Goal: Task Accomplishment & Management: Use online tool/utility

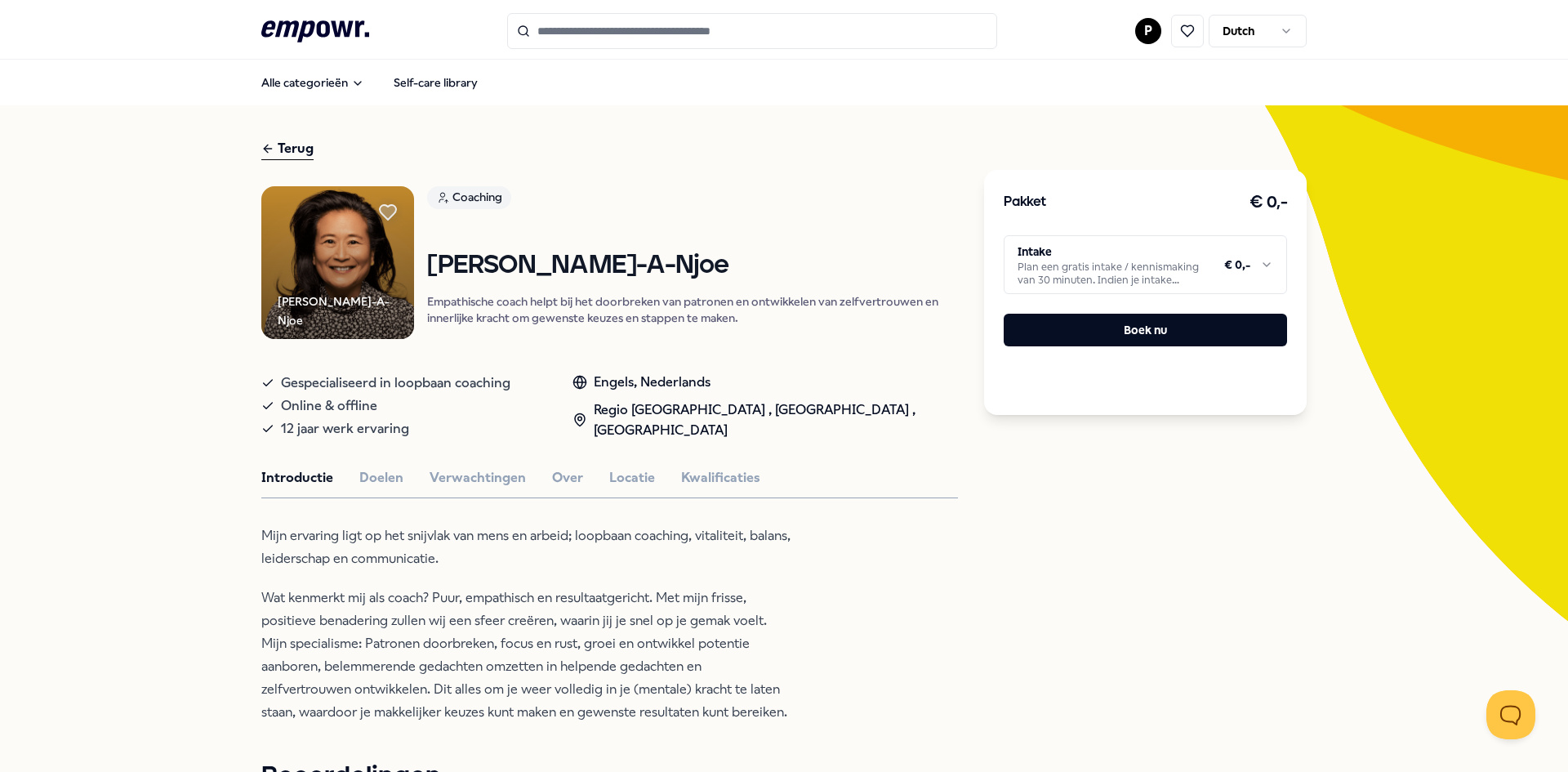
click at [309, 24] on icon ".empowr-logo_svg__cls-1{fill:#03032f}" at bounding box center [315, 31] width 108 height 30
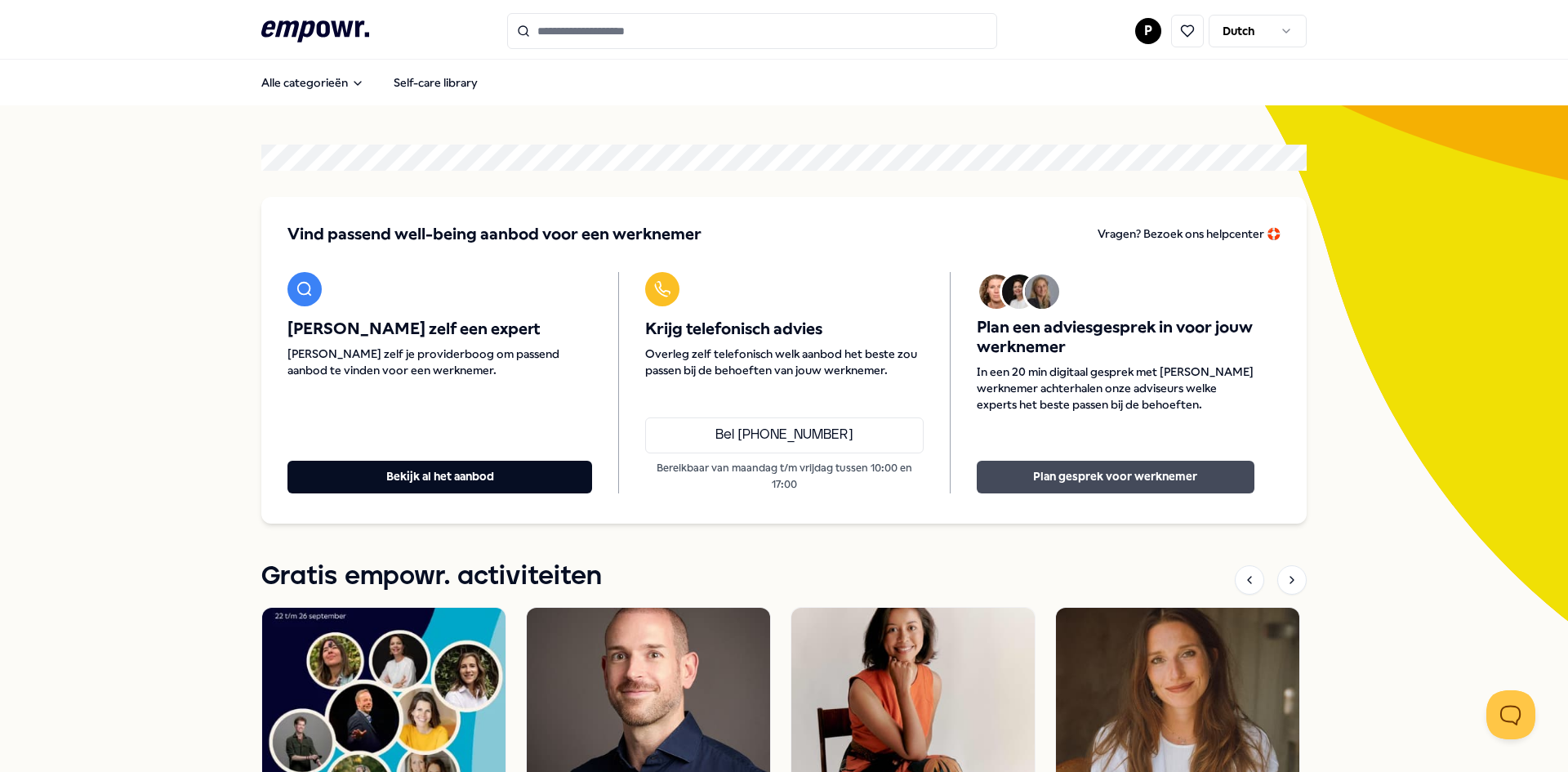
click at [1132, 479] on button "Plan gesprek voor werknemer" at bounding box center [1115, 477] width 278 height 33
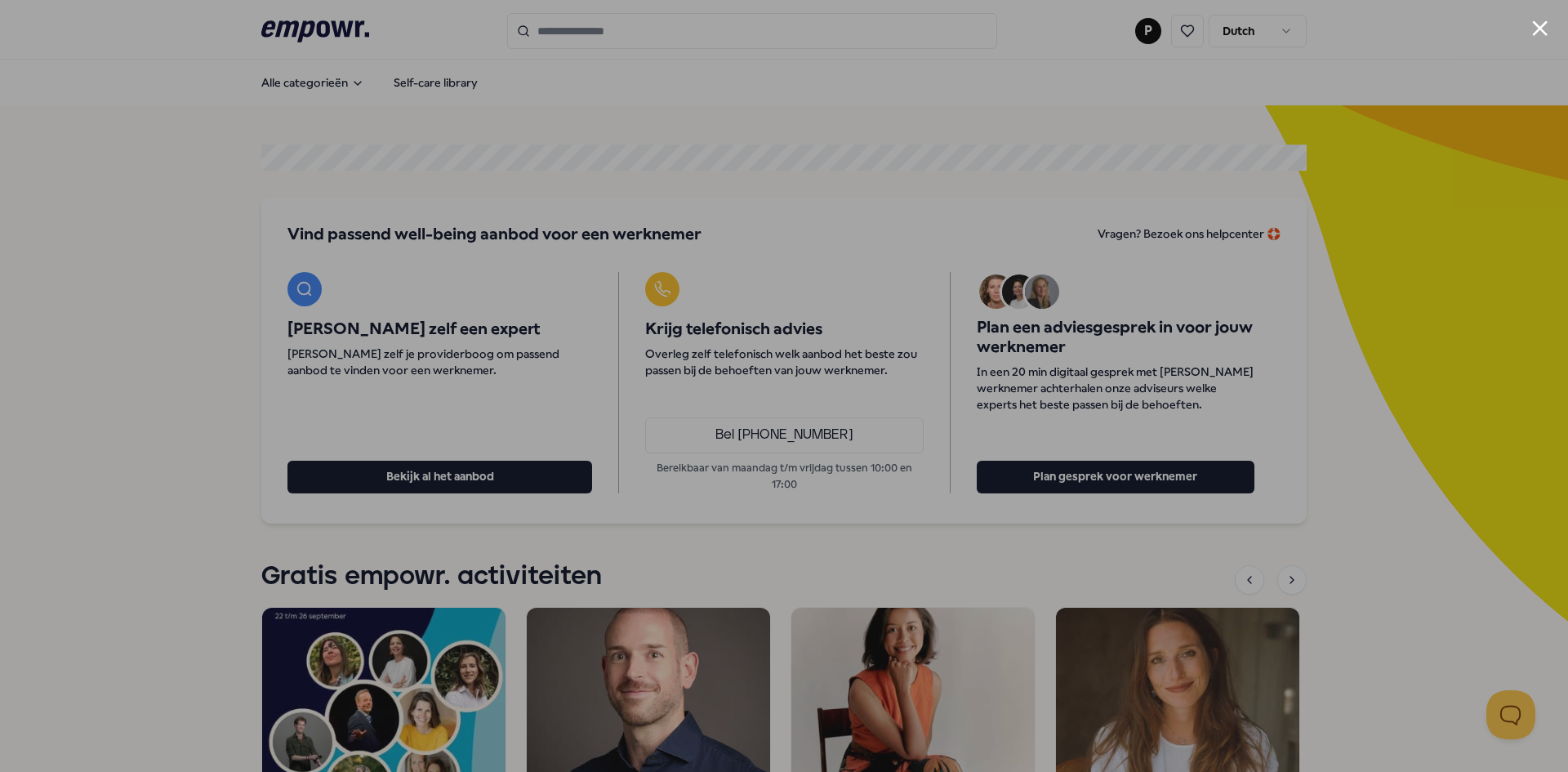
drag, startPoint x: 170, startPoint y: 463, endPoint x: 303, endPoint y: 462, distance: 133.0
click at [169, 463] on div at bounding box center [784, 386] width 1568 height 772
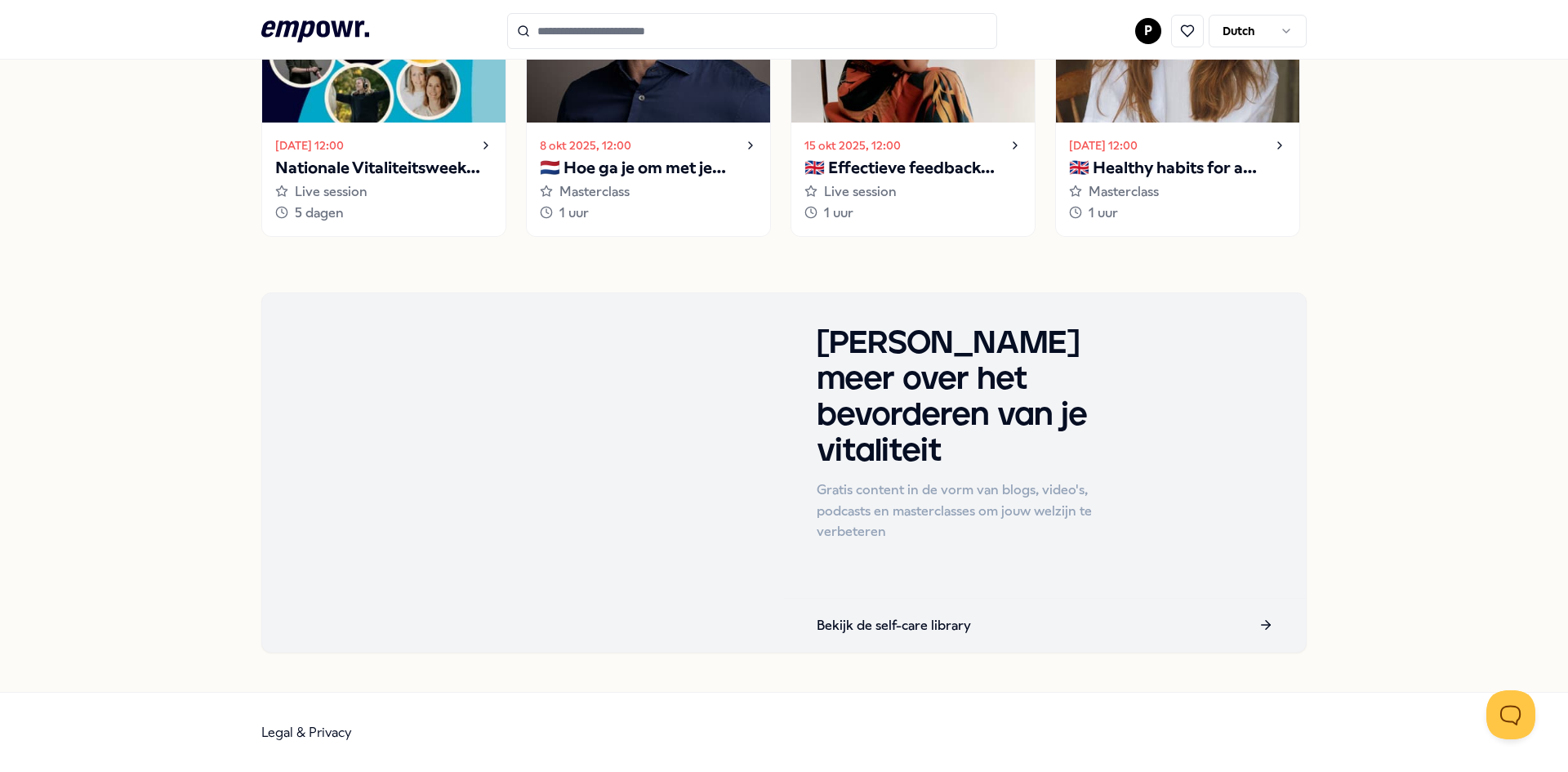
scroll to position [688, 0]
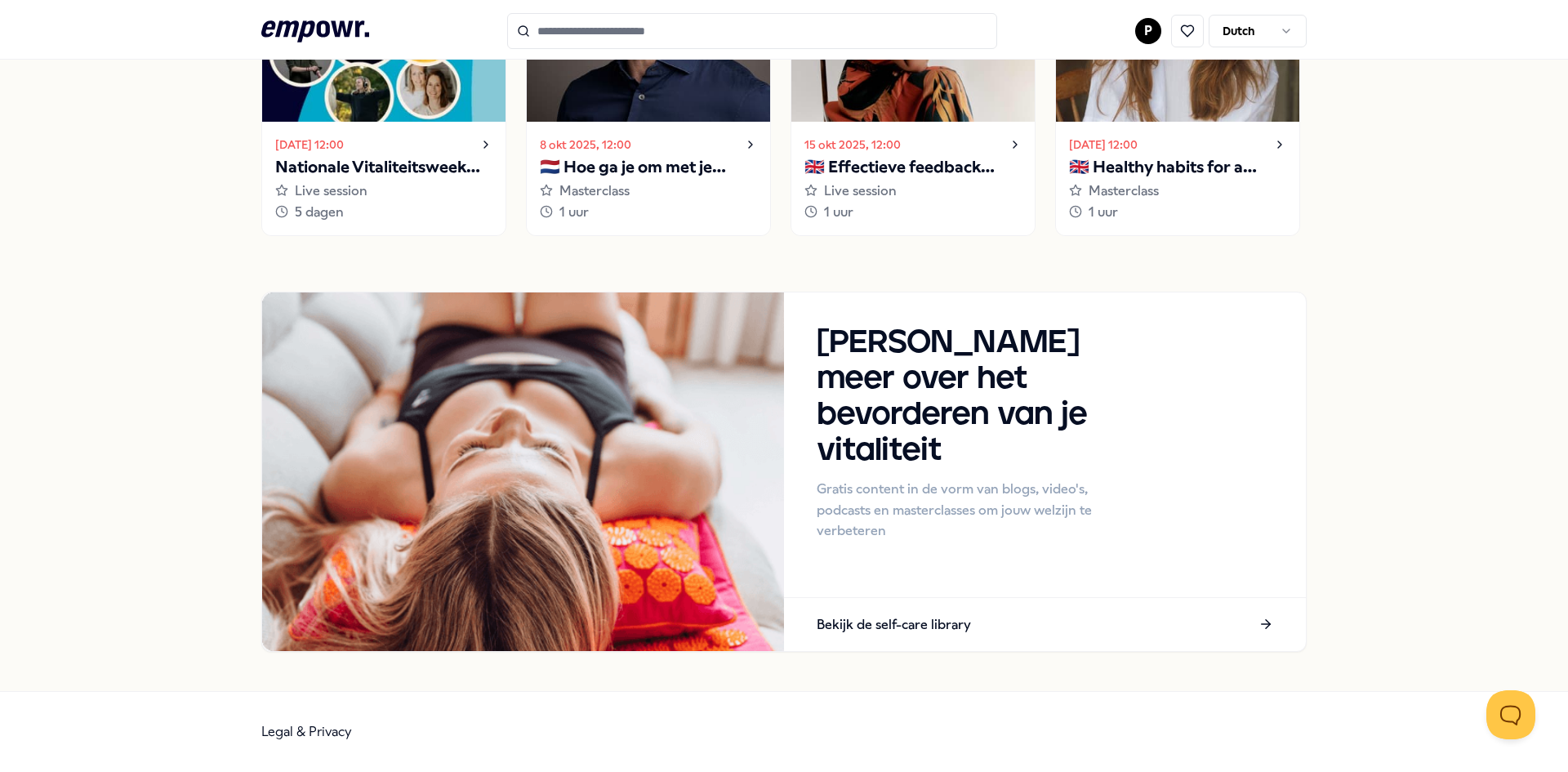
click at [163, 372] on div "Vind passend well-being aanbod voor een werknemer [PERSON_NAME]? Bezoek ons hel…" at bounding box center [784, 54] width 1568 height 1274
click at [431, 120] on img at bounding box center [384, 20] width 243 height 202
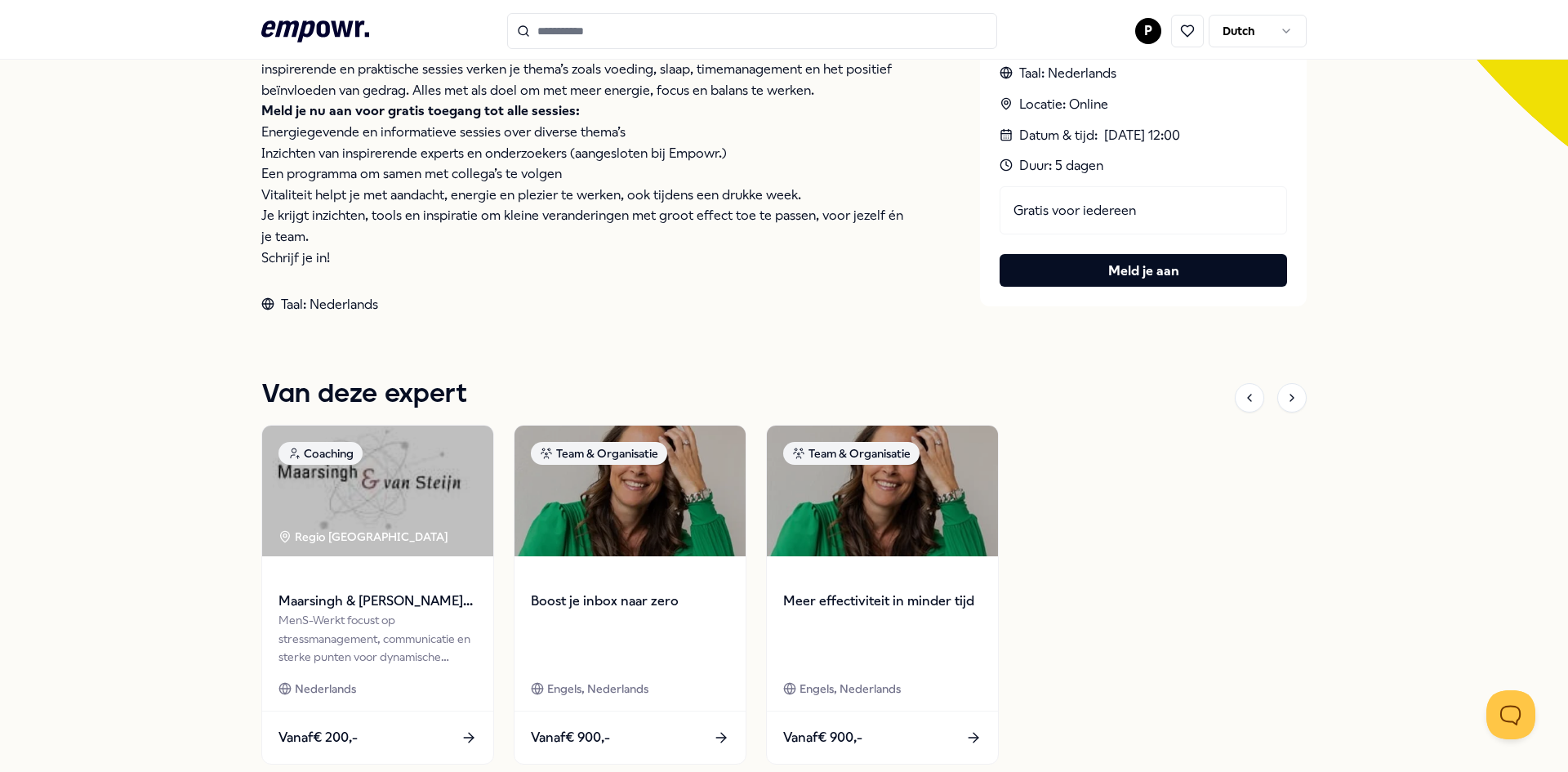
scroll to position [270, 0]
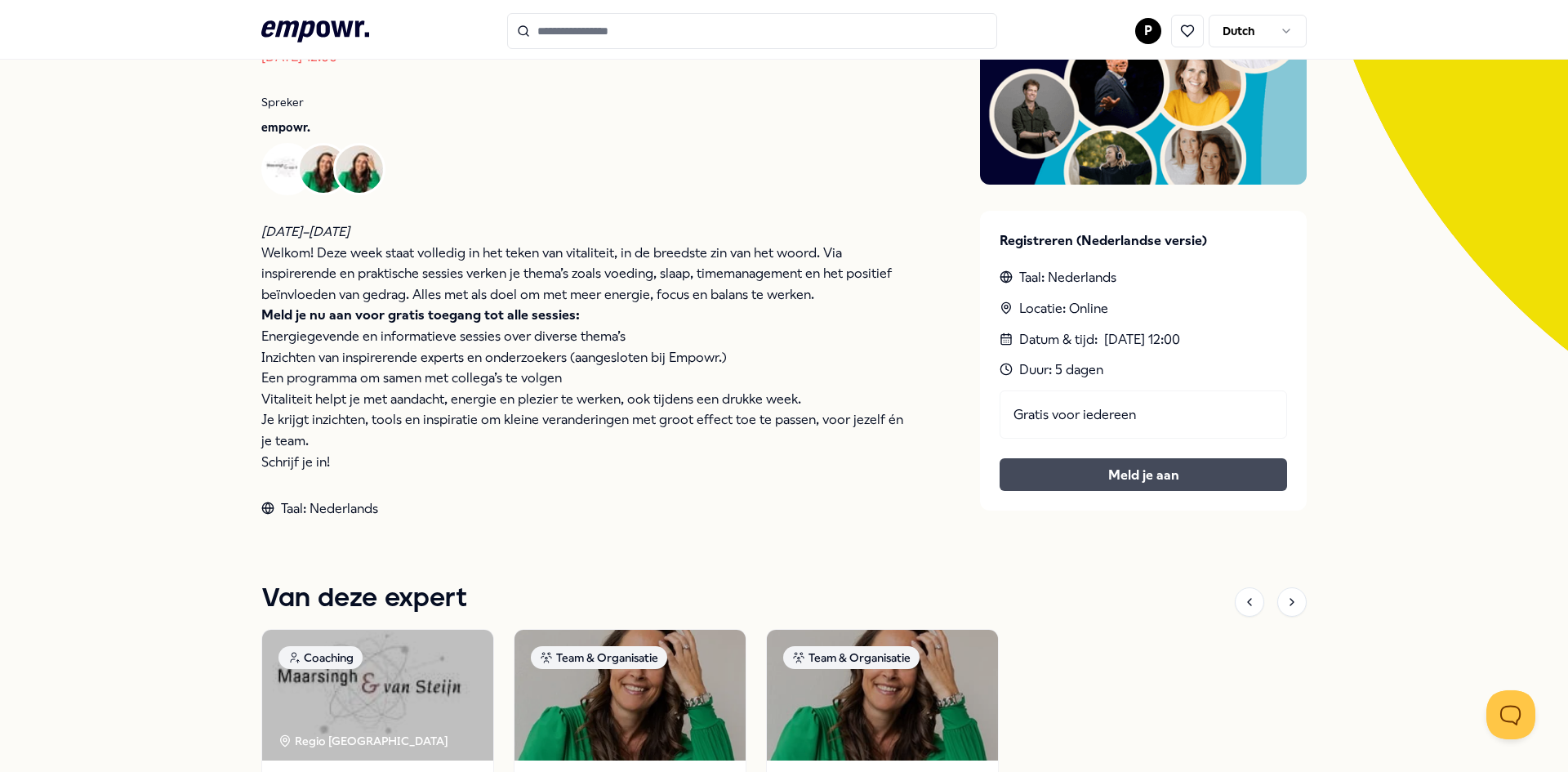
click at [1168, 479] on link "Meld je aan" at bounding box center [1143, 475] width 261 height 21
click at [1147, 479] on div "Gratis voor iedereen Meld je aan" at bounding box center [1143, 440] width 287 height 101
click at [833, 397] on p "Vitaliteit helpt je met aandacht, energie en plezier te werken, ook tijdens een…" at bounding box center [588, 399] width 653 height 21
click at [1126, 475] on div "Gratis voor iedereen Meld je aan" at bounding box center [1143, 440] width 287 height 101
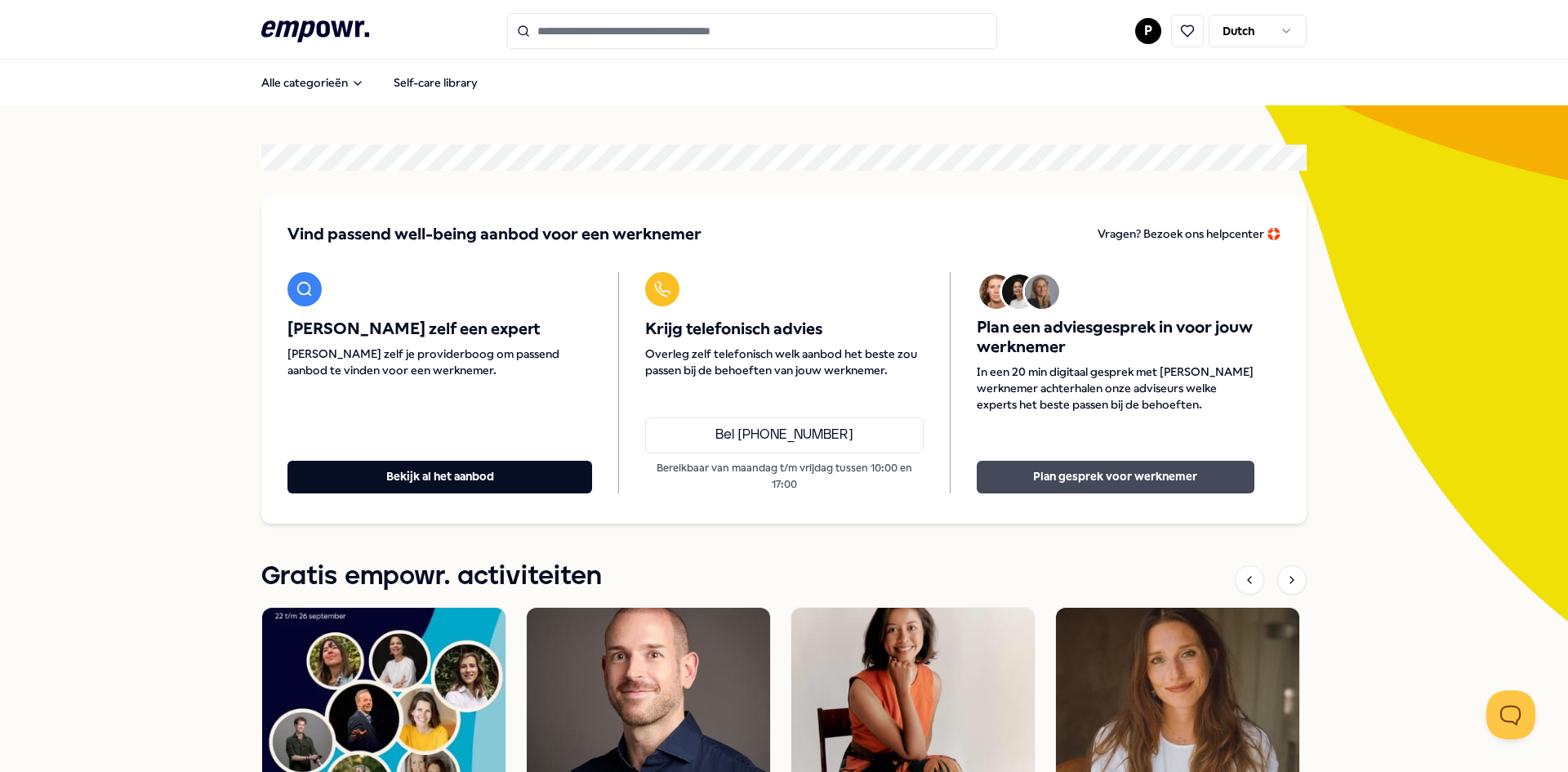
click at [1111, 475] on button "Plan gesprek voor werknemer" at bounding box center [1115, 477] width 278 height 33
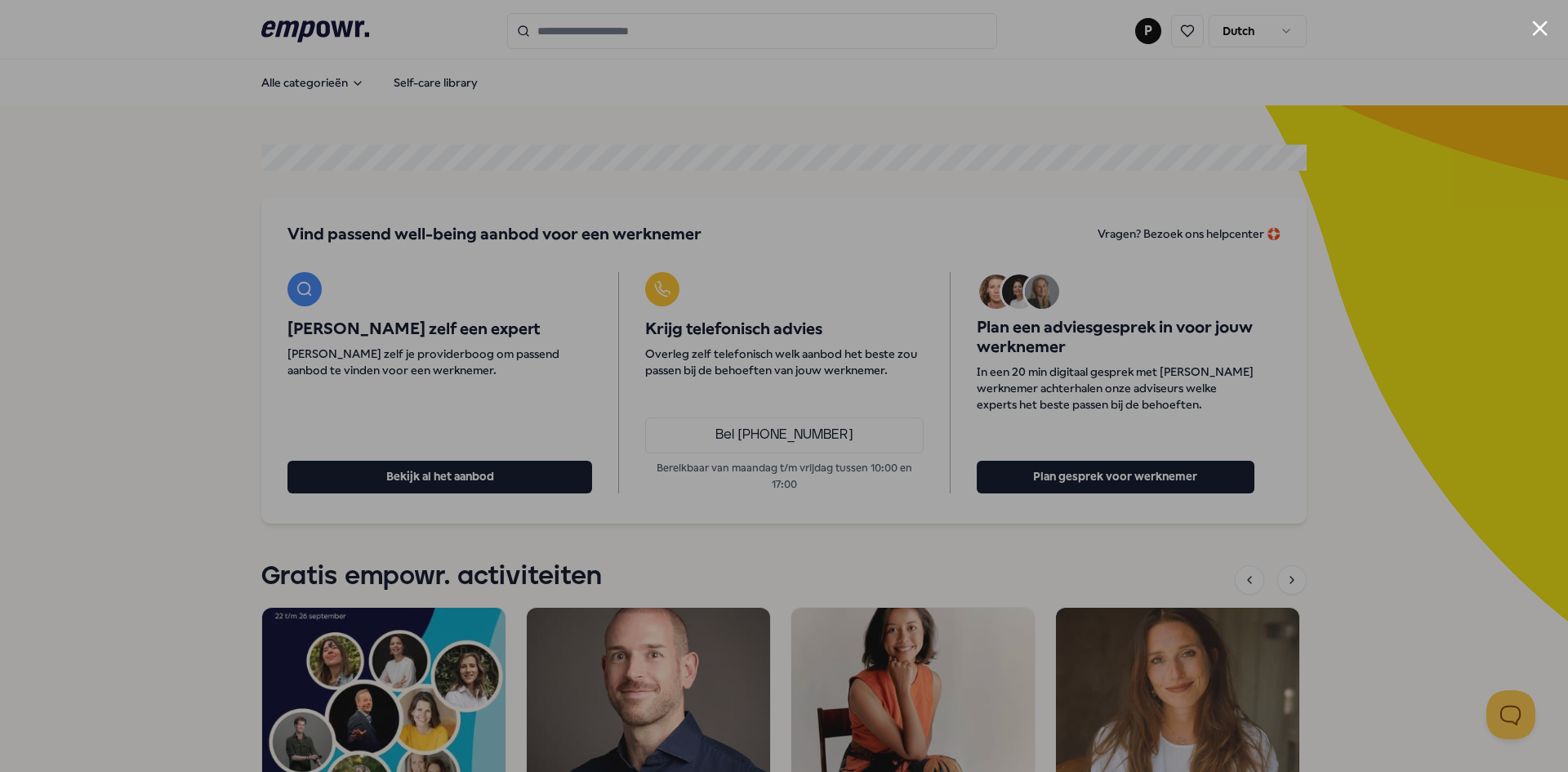
click at [1434, 569] on div at bounding box center [784, 386] width 1568 height 772
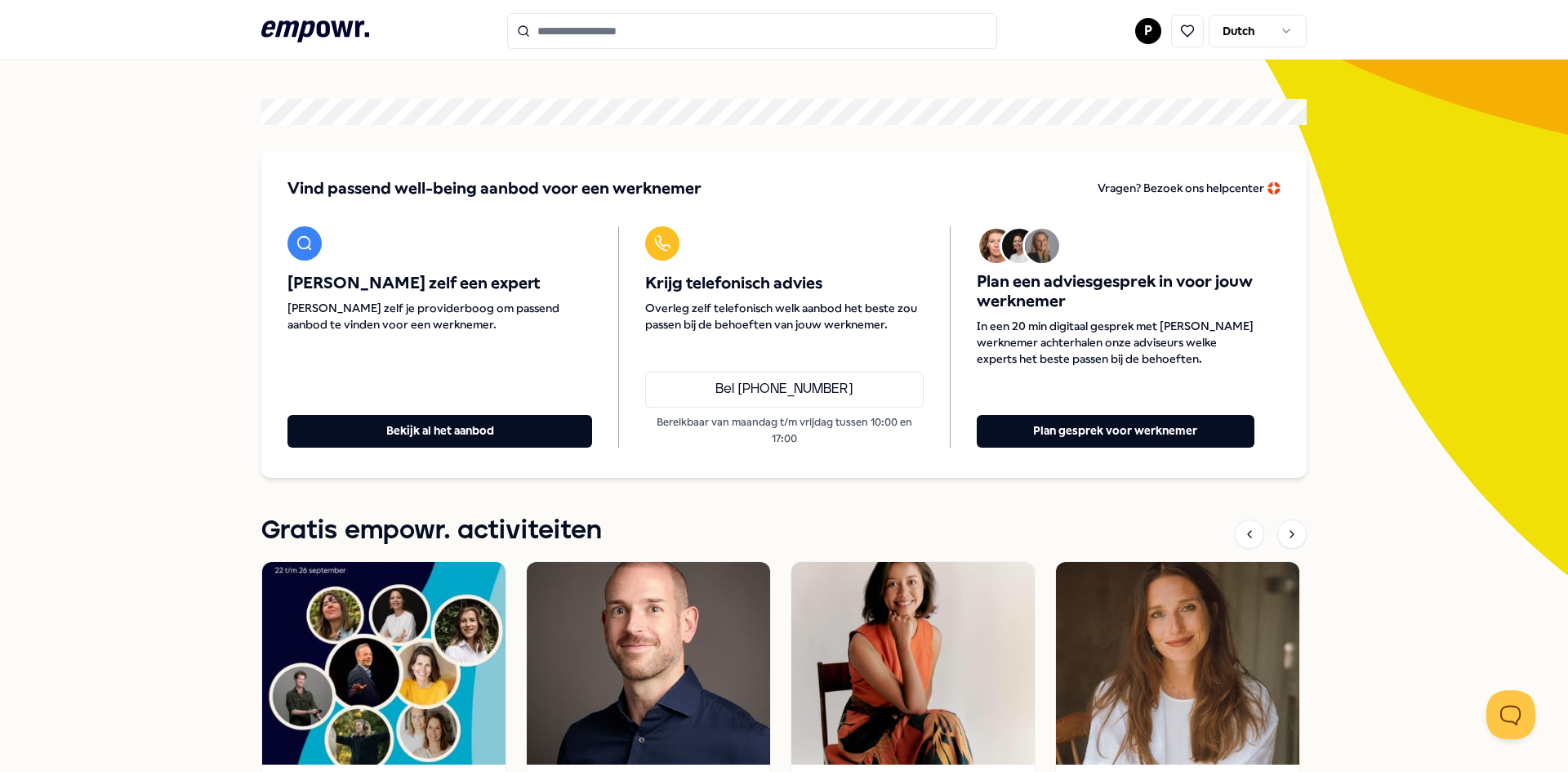
scroll to position [82, 0]
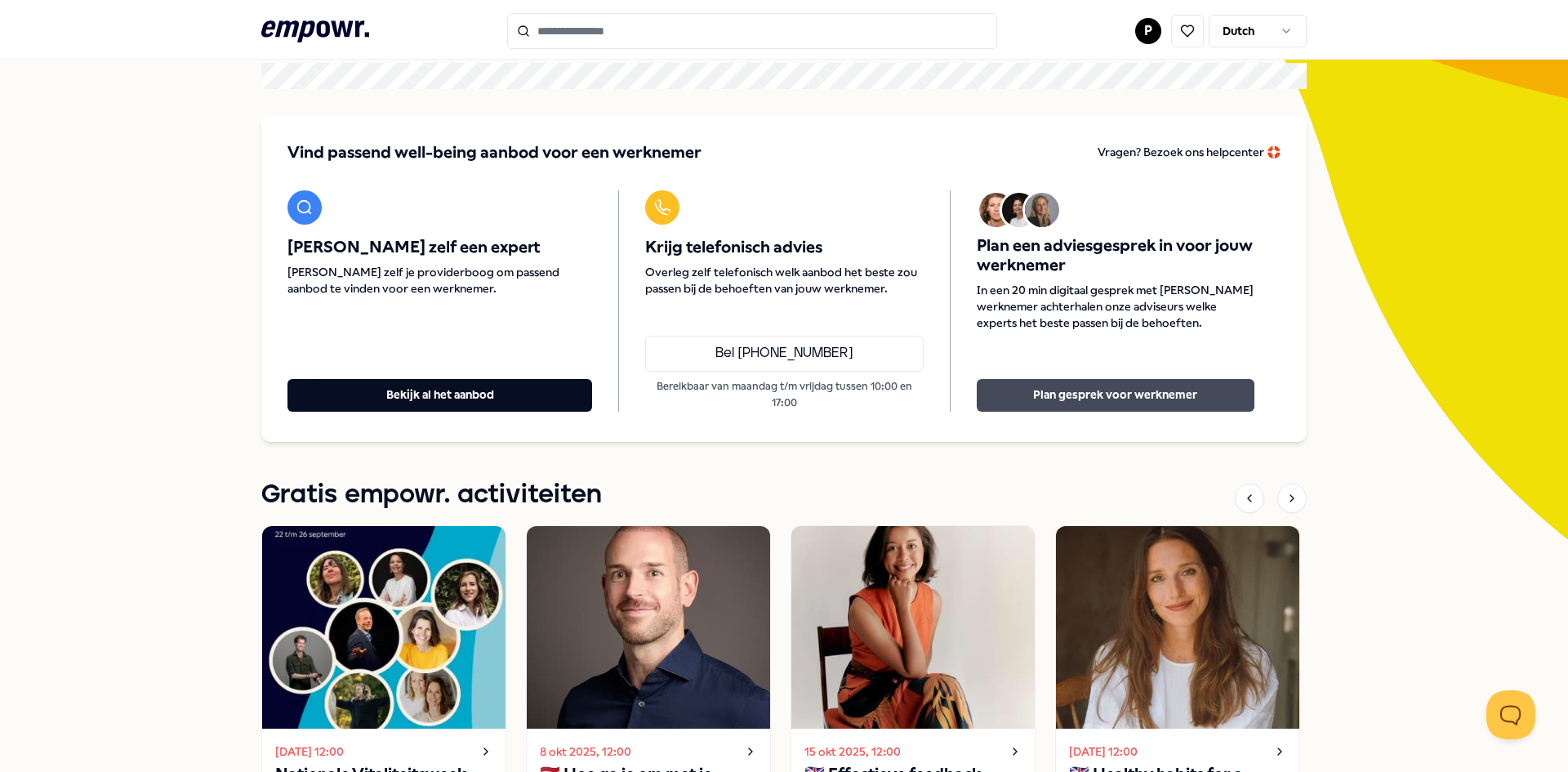
click at [1056, 392] on button "Plan gesprek voor werknemer" at bounding box center [1115, 395] width 278 height 33
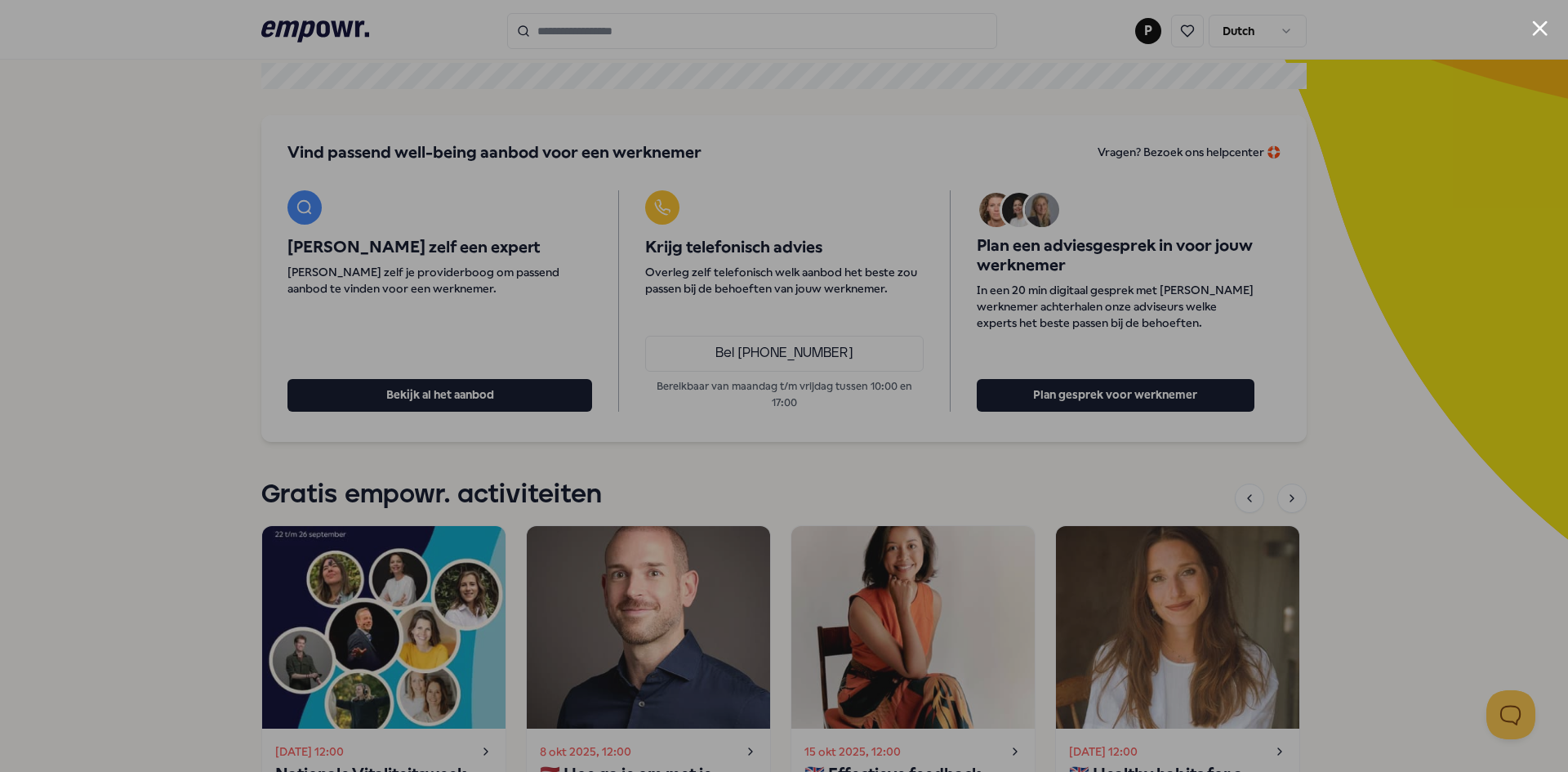
click at [1516, 504] on div at bounding box center [784, 386] width 1568 height 772
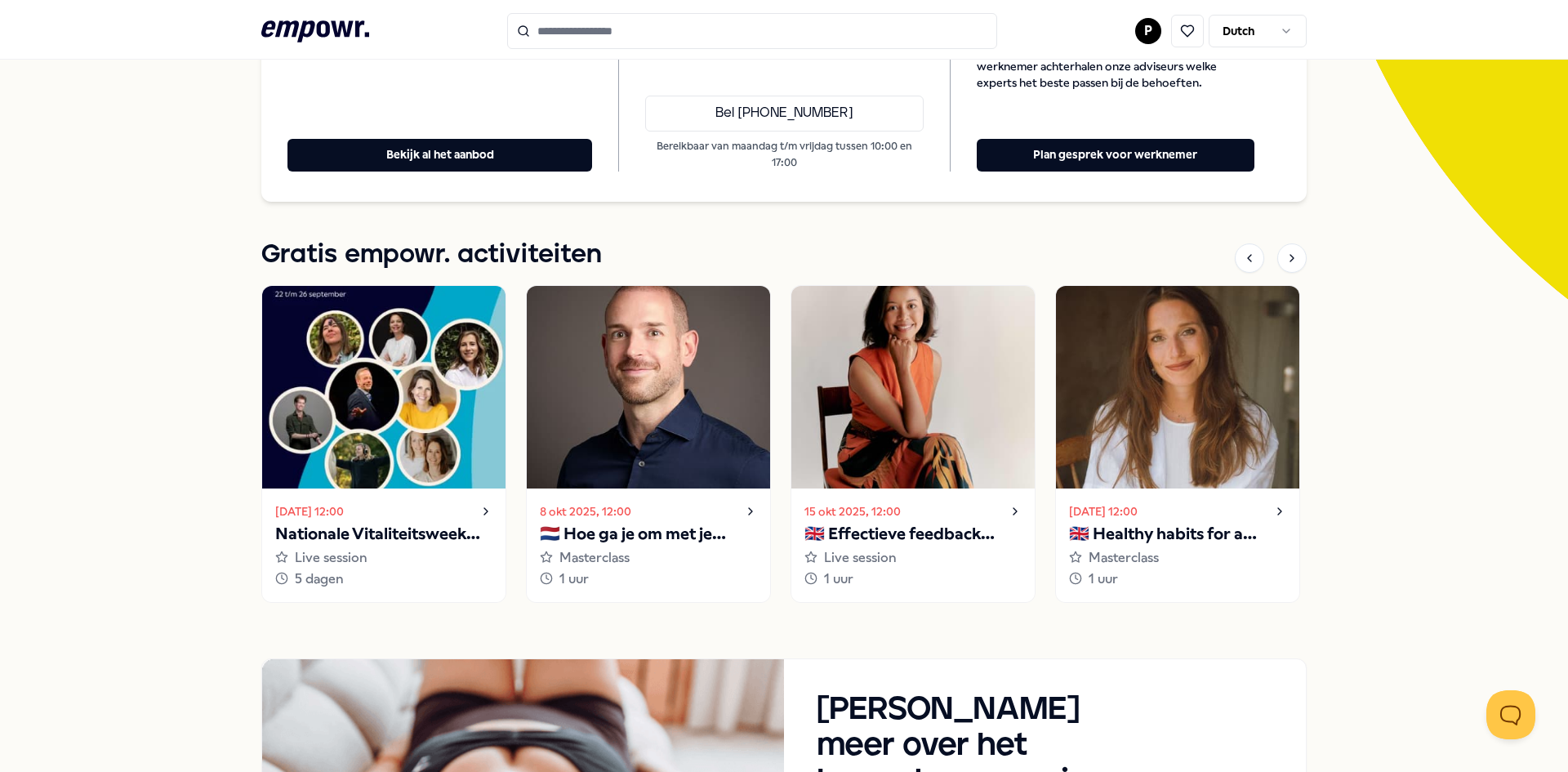
scroll to position [327, 0]
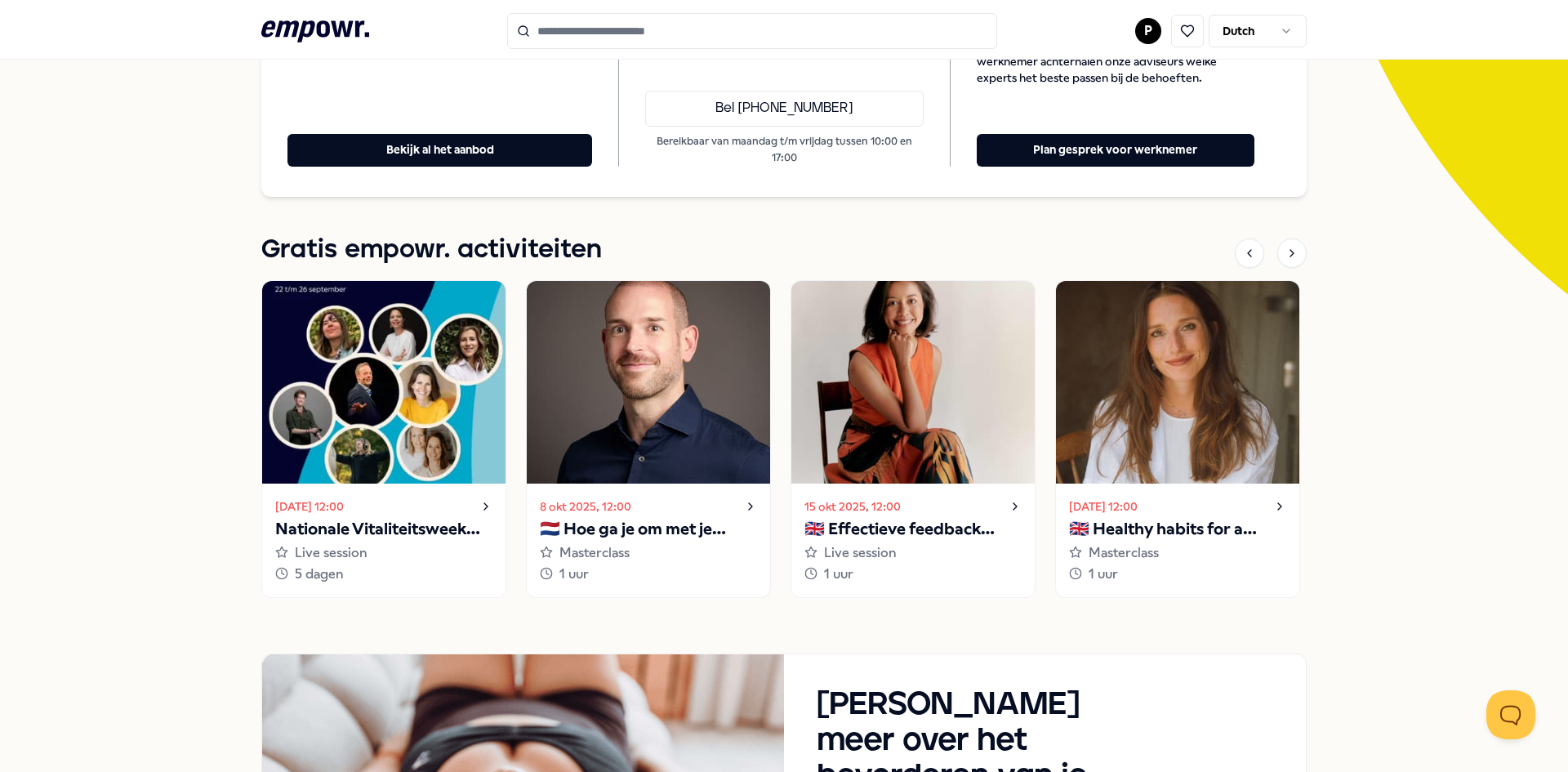
click at [666, 460] on img at bounding box center [649, 382] width 243 height 202
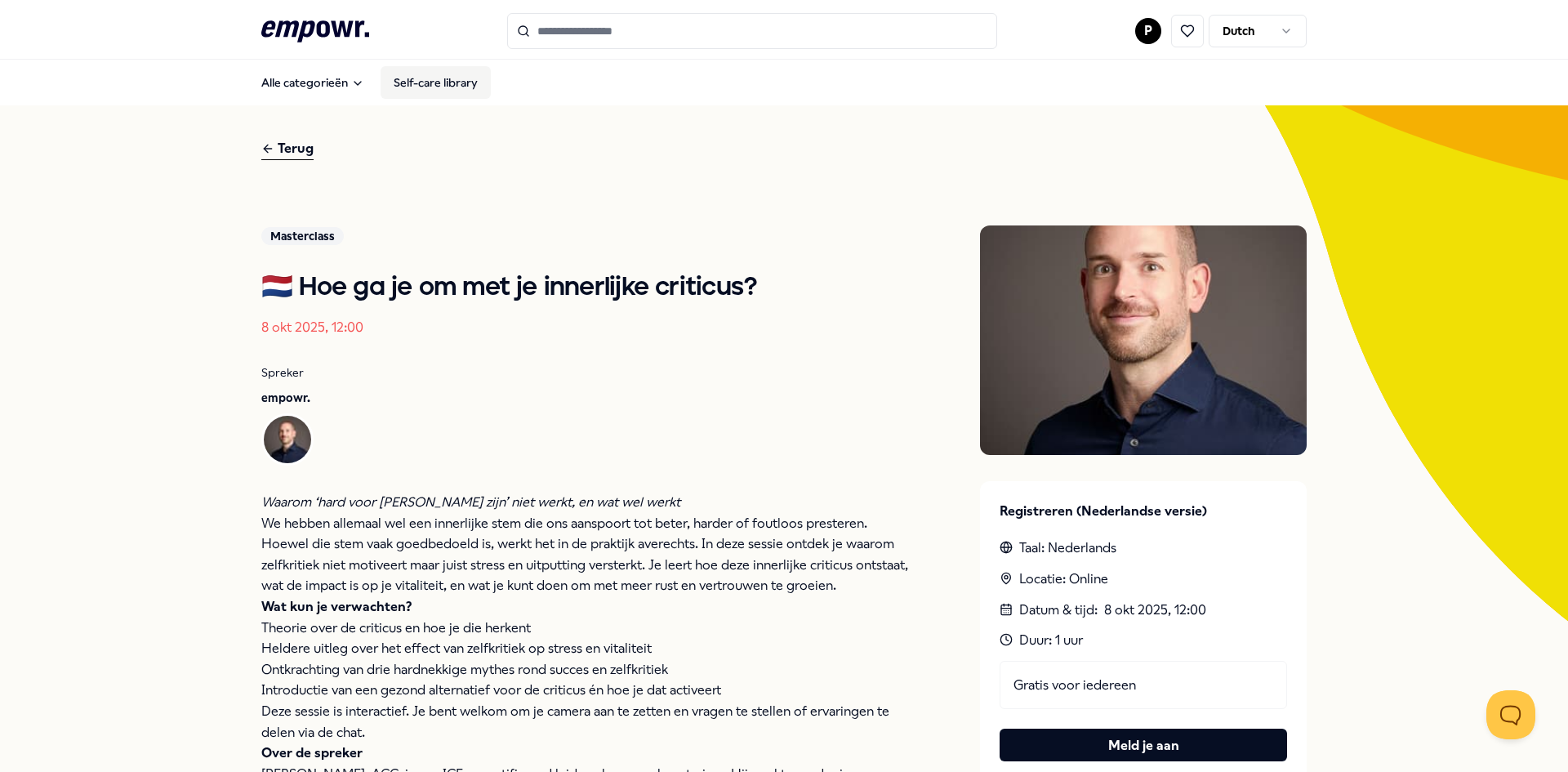
click at [435, 89] on link "Self-care library" at bounding box center [436, 83] width 110 height 33
